Goal: Find specific page/section: Find specific page/section

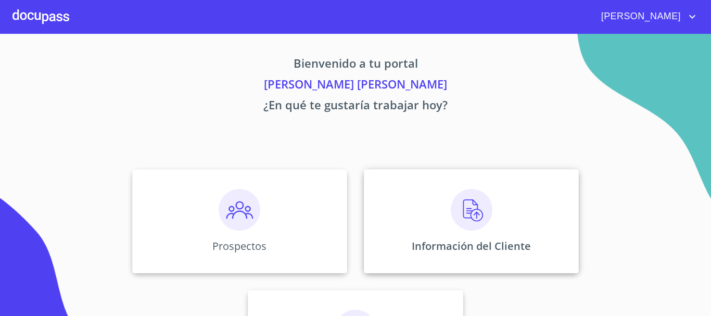
click at [420, 196] on div "Información del Cliente" at bounding box center [471, 221] width 215 height 104
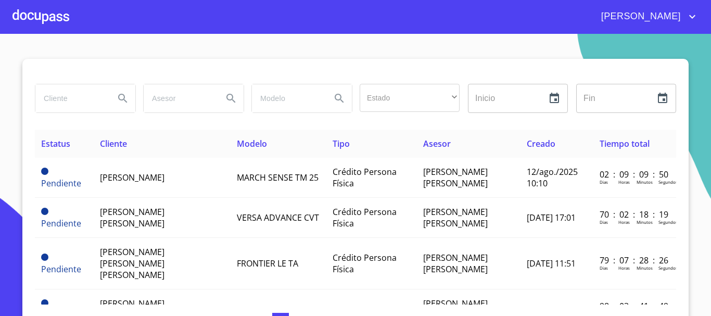
click at [63, 109] on input "search" at bounding box center [70, 98] width 71 height 28
type input "[PERSON_NAME]"
click at [114, 108] on button "Search" at bounding box center [122, 98] width 25 height 25
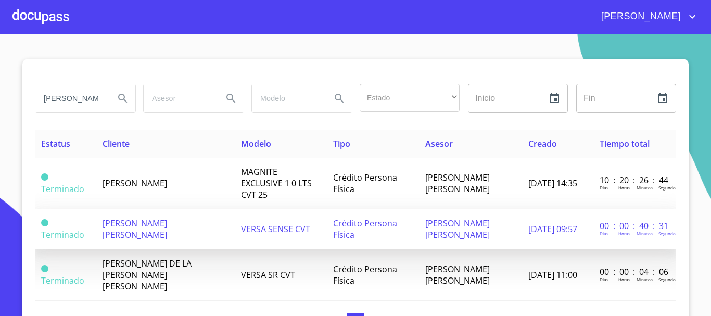
click at [235, 209] on td "VERSA SENSE CVT" at bounding box center [281, 229] width 92 height 40
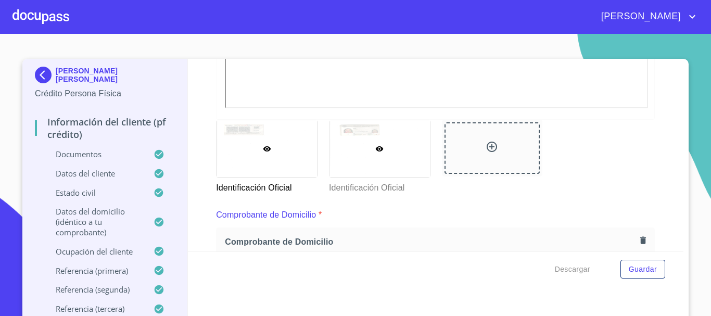
click at [388, 153] on div at bounding box center [379, 148] width 100 height 57
